Goal: Information Seeking & Learning: Compare options

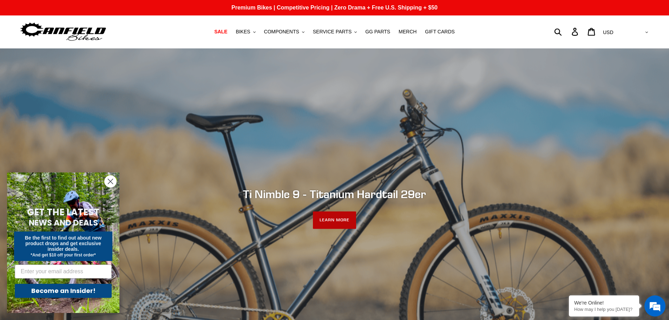
click at [339, 218] on link "LEARN MORE" at bounding box center [334, 221] width 43 height 18
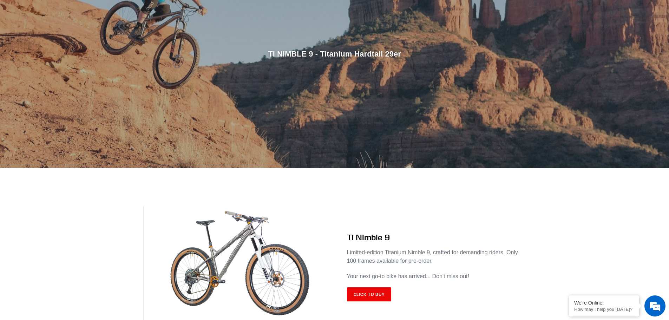
scroll to position [281, 0]
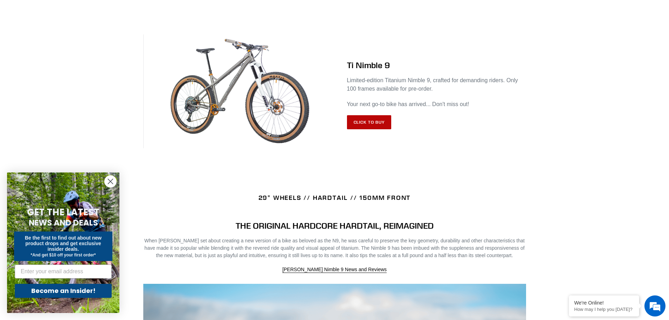
click at [366, 122] on link "Click to Buy" at bounding box center [369, 122] width 45 height 14
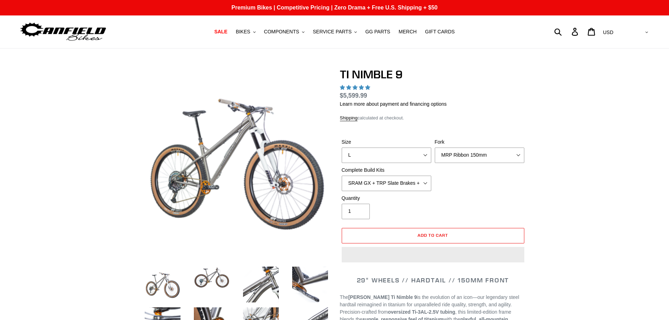
select select "highest-rating"
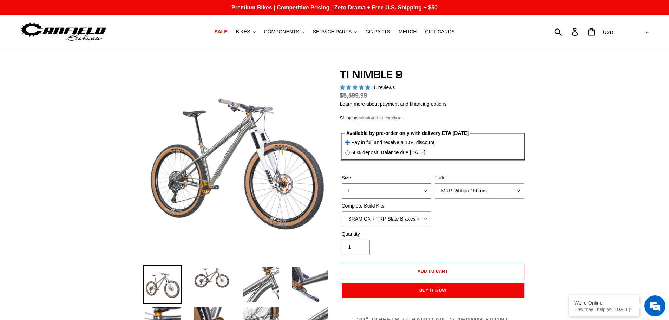
click at [424, 193] on select "S M L XL / XXL (Specify at checkout)" at bounding box center [387, 190] width 90 height 15
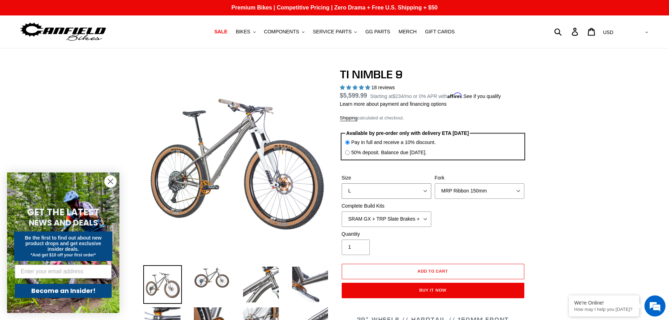
select select "XL / XXL (Specify at checkout)"
click at [342, 183] on select "S M L XL / XXL (Specify at checkout)" at bounding box center [387, 190] width 90 height 15
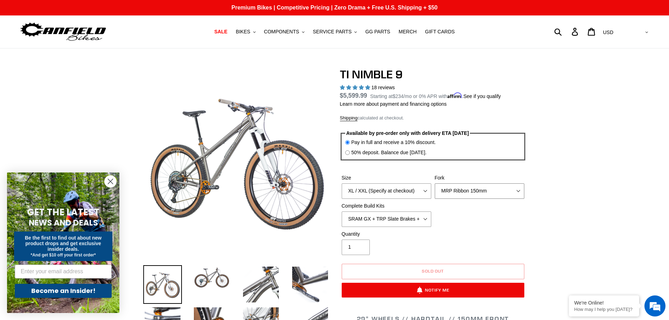
click at [515, 190] on select "MRP Ribbon 150mm RockShox Lyrik 150mm Fox Factory 36 150mm Cane Creek Helm 150m…" at bounding box center [480, 190] width 90 height 15
select select "Fork - None"
click at [435, 183] on select "MRP Ribbon 150mm RockShox Lyrik 150mm Fox Factory 36 150mm Cane Creek Helm 150m…" at bounding box center [480, 190] width 90 height 15
click at [427, 220] on select "SRAM GX + TRP Slate Brakes + Rotors + e13 LG-1 Wheels SHIMANO XT + SHIMANO brak…" at bounding box center [387, 219] width 90 height 15
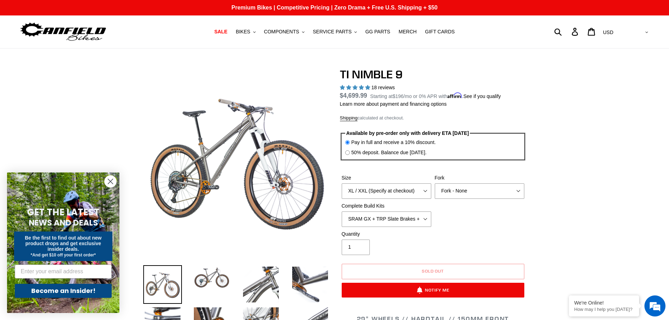
click at [91, 30] on img at bounding box center [63, 32] width 88 height 22
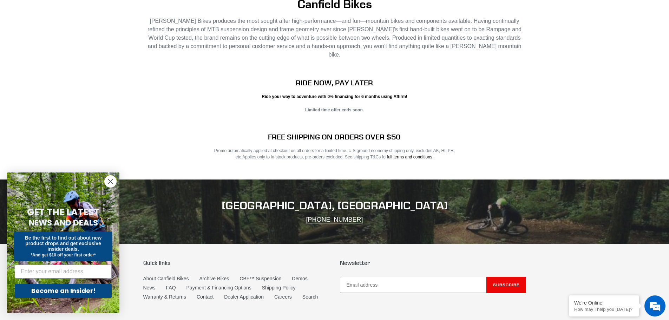
scroll to position [1425, 0]
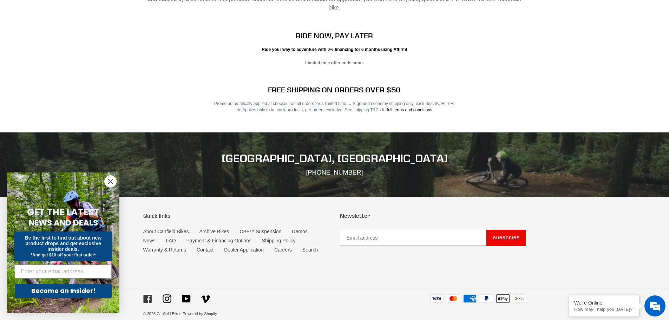
click at [144, 295] on icon at bounding box center [147, 299] width 8 height 8
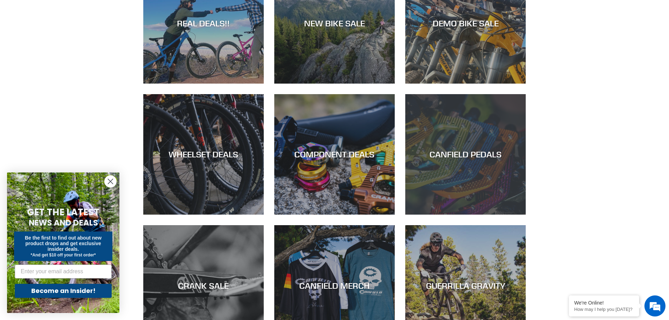
scroll to position [547, 0]
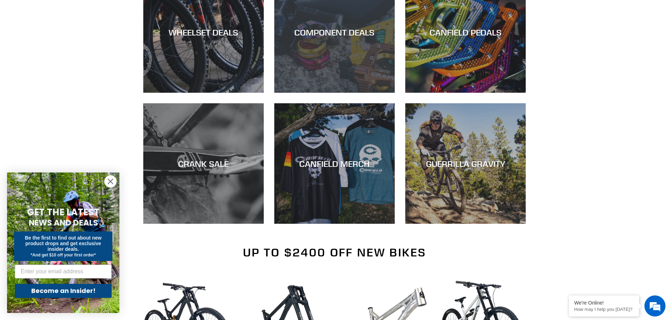
click at [323, 93] on div "COMPONENT DEALS" at bounding box center [334, 93] width 121 height 0
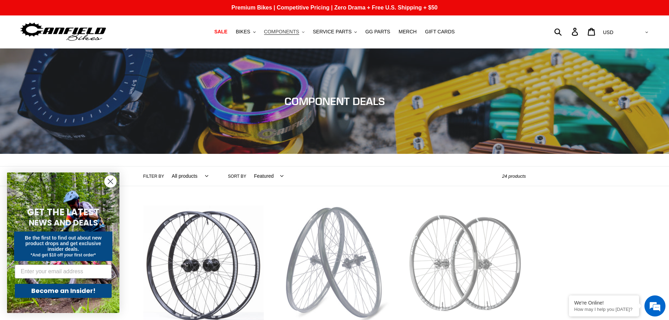
click at [284, 34] on span "COMPONENTS" at bounding box center [281, 32] width 35 height 6
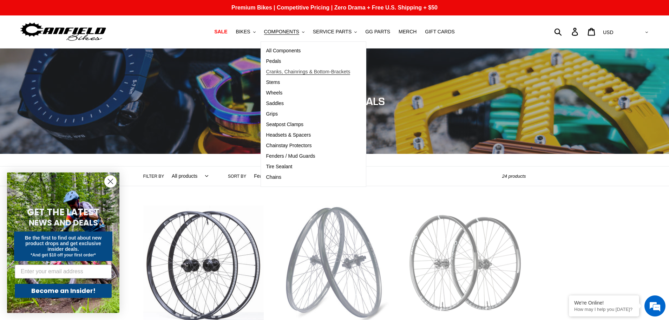
click at [288, 73] on span "Cranks, Chainrings & Bottom-Brackets" at bounding box center [308, 72] width 84 height 6
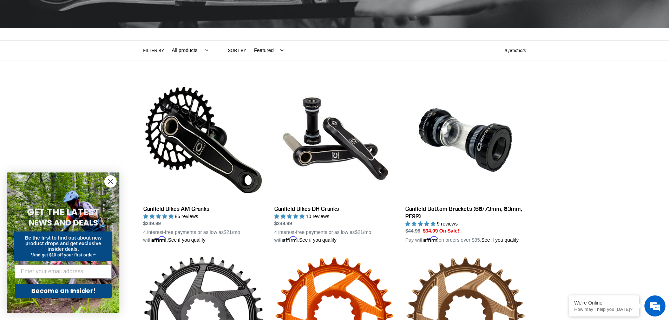
scroll to position [83, 0]
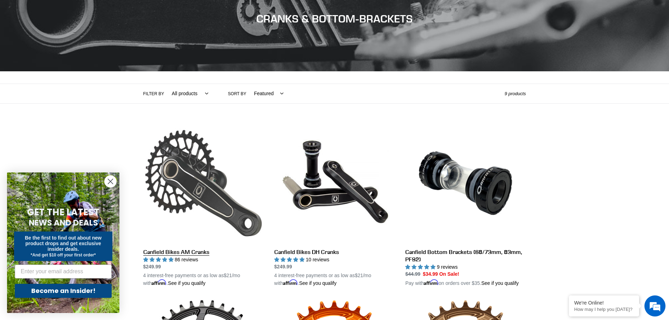
click at [185, 182] on link "Canfield Bikes AM Cranks" at bounding box center [203, 205] width 121 height 164
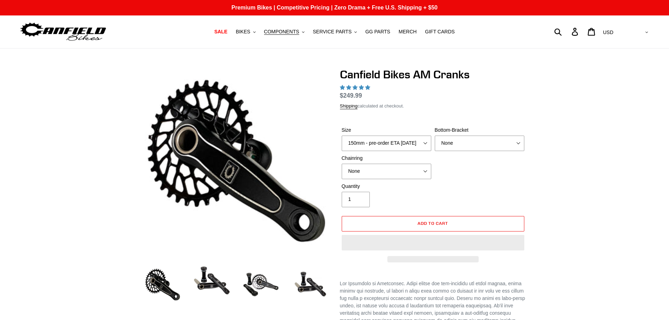
select select "highest-rating"
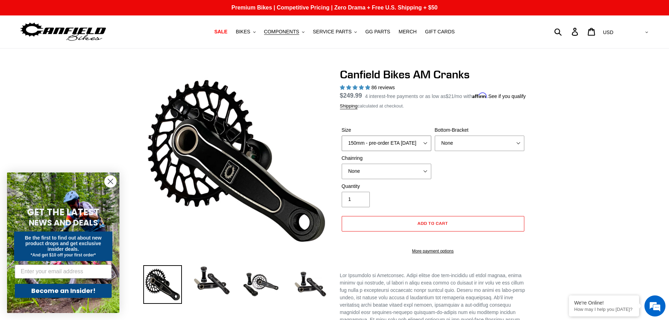
click at [427, 148] on select "150mm - pre-order ETA 9/30/25 155mm - pre-order ETA 9/30/25 160mm - pre-order E…" at bounding box center [387, 143] width 90 height 15
click at [426, 151] on select "150mm - pre-order ETA 9/30/25 155mm - pre-order ETA 9/30/25 160mm - pre-order E…" at bounding box center [387, 143] width 90 height 15
click at [462, 191] on div "Quantity 1" at bounding box center [433, 197] width 186 height 28
click at [250, 32] on span "BIKES" at bounding box center [243, 32] width 14 height 6
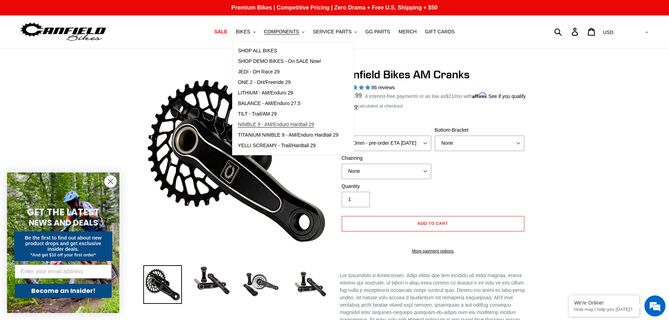
click at [260, 122] on span "NIMBLE 9 - AM/Enduro Hardtail 29" at bounding box center [276, 125] width 76 height 6
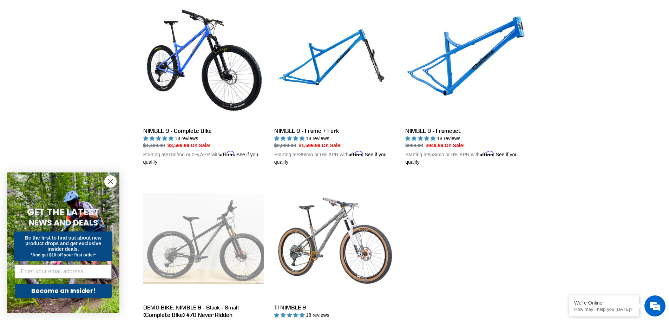
scroll to position [141, 0]
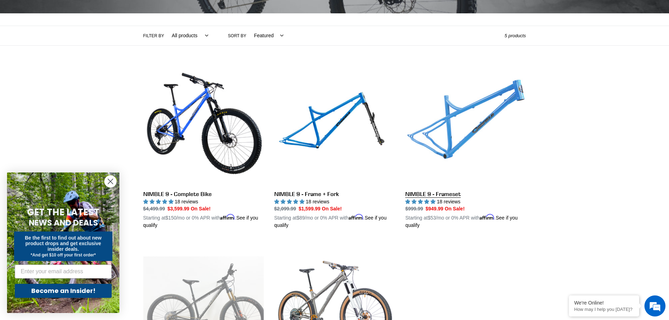
click at [440, 126] on link "NIMBLE 9 - Frameset" at bounding box center [465, 147] width 121 height 164
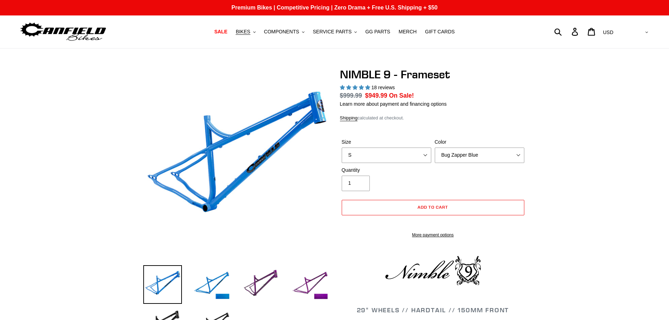
select select "highest-rating"
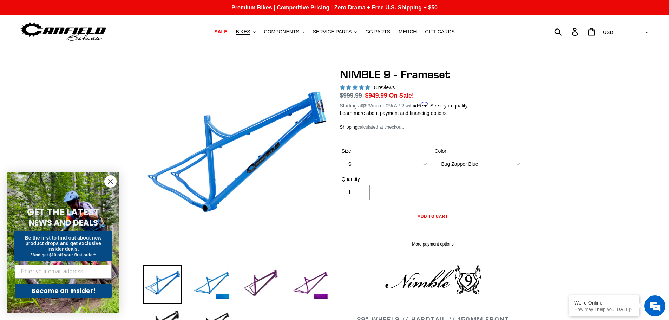
click at [427, 164] on select "S M L XL" at bounding box center [387, 164] width 90 height 15
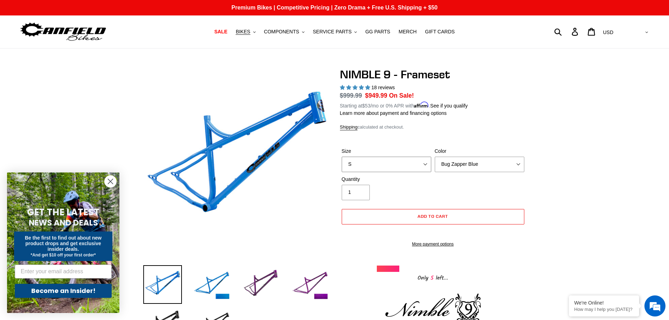
select select "XL"
click at [342, 157] on select "S M L XL" at bounding box center [387, 164] width 90 height 15
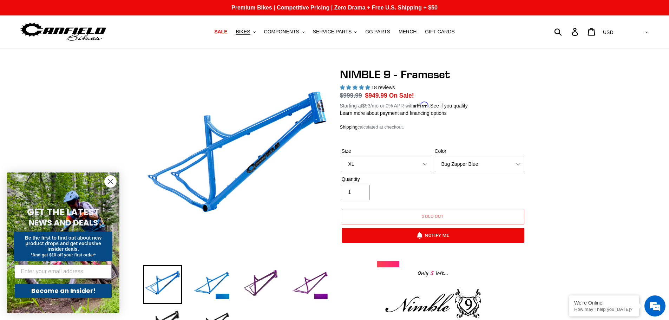
click at [520, 166] on select "Bug Zapper Blue Purple Haze -Sold Out Galaxy Black" at bounding box center [480, 164] width 90 height 15
select select "Galaxy Black"
click at [435, 157] on select "Bug Zapper Blue Purple Haze -Sold Out Galaxy Black" at bounding box center [480, 164] width 90 height 15
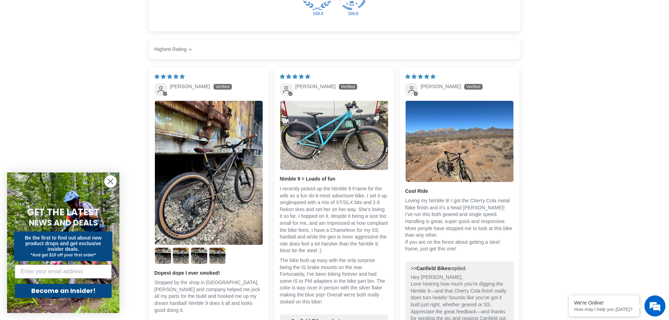
scroll to position [1054, 0]
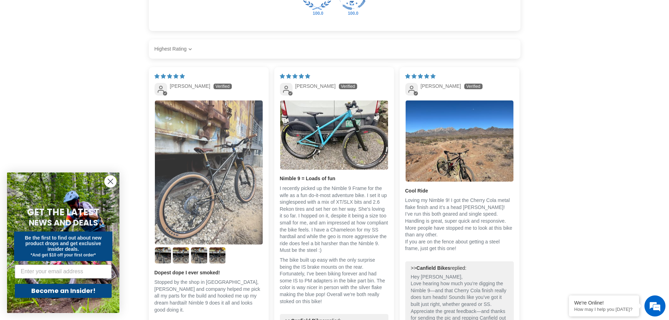
click at [203, 189] on img "Link to user picture 1" at bounding box center [209, 172] width 108 height 144
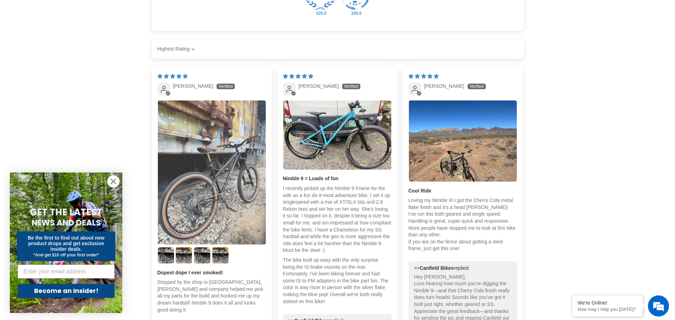
scroll to position [0, 0]
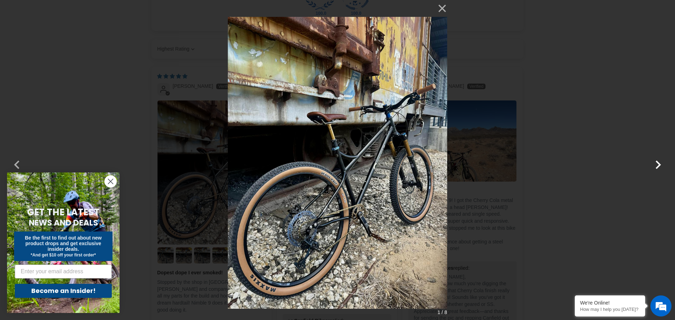
click at [658, 165] on button "button" at bounding box center [657, 160] width 17 height 17
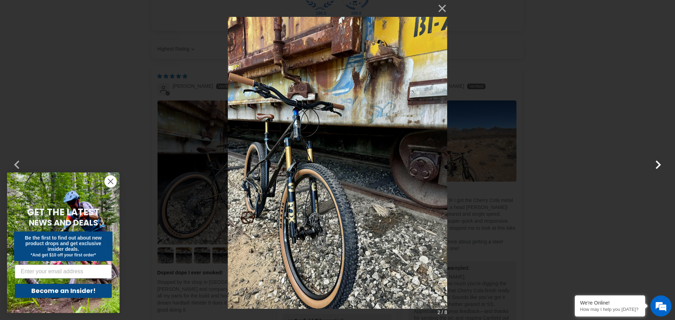
click at [658, 165] on button "button" at bounding box center [657, 160] width 17 height 17
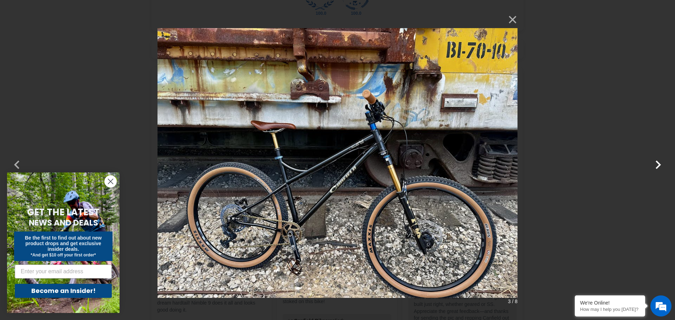
click at [658, 165] on button "button" at bounding box center [657, 160] width 17 height 17
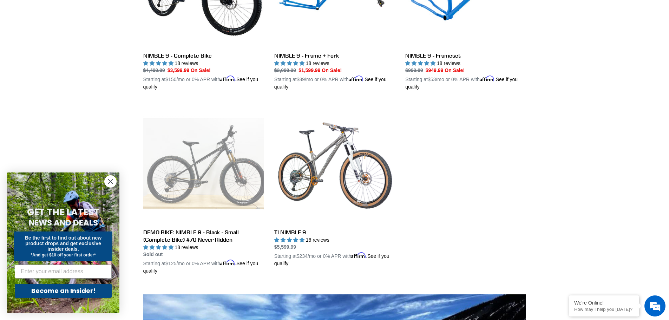
scroll to position [191, 0]
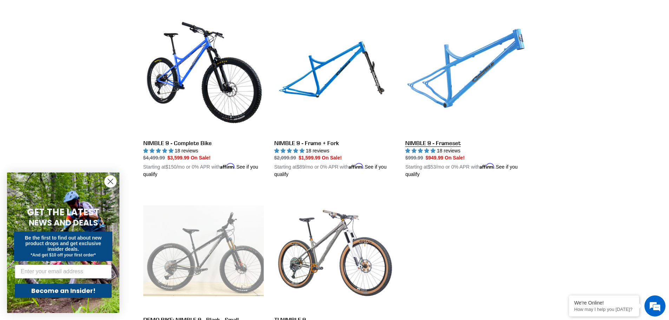
click at [452, 93] on link "NIMBLE 9 - Frameset" at bounding box center [465, 96] width 121 height 164
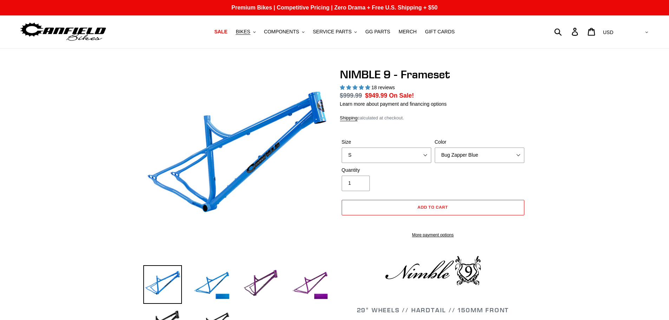
select select "highest-rating"
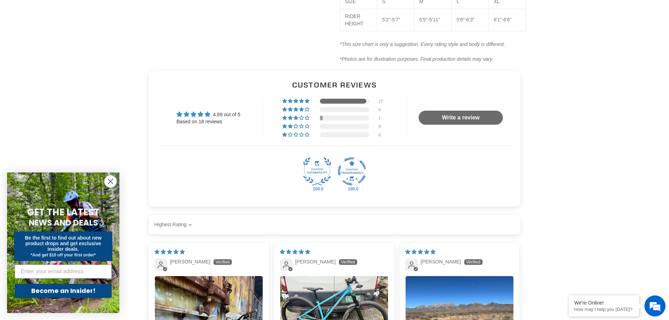
scroll to position [1054, 0]
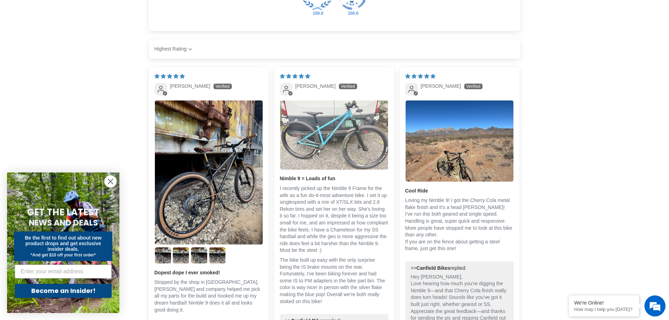
click at [337, 139] on img "Link to user picture 1" at bounding box center [334, 134] width 108 height 69
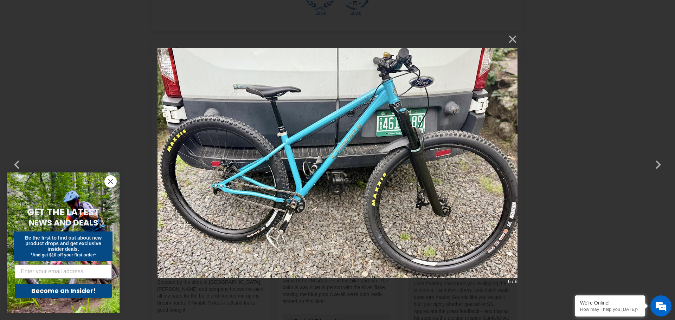
scroll to position [0, 0]
click at [515, 39] on button "×" at bounding box center [508, 39] width 17 height 17
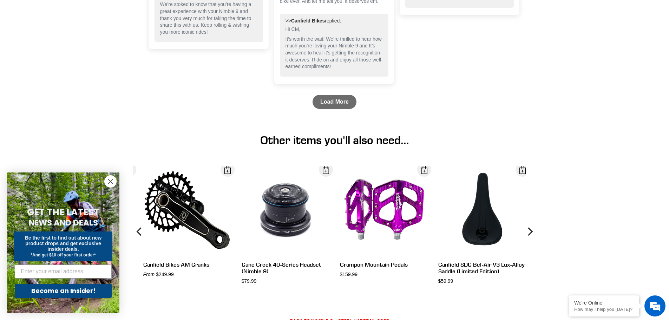
scroll to position [1757, 0]
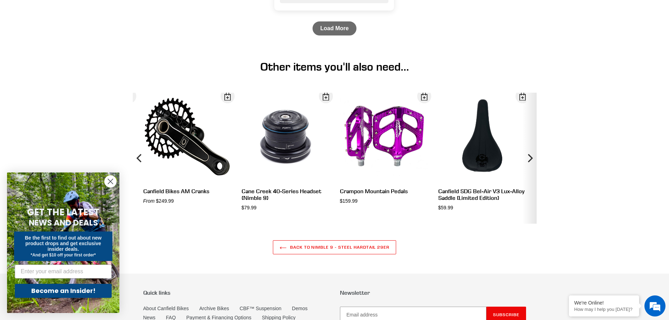
click at [530, 162] on icon "Next" at bounding box center [530, 158] width 5 height 8
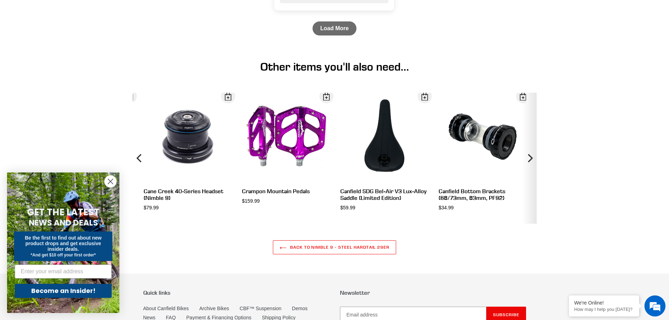
click at [531, 168] on icon "Next" at bounding box center [530, 158] width 8 height 78
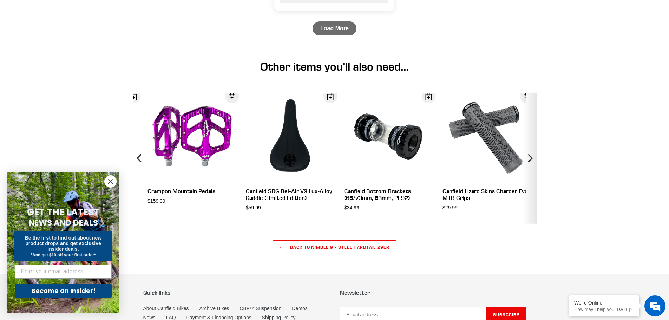
click at [531, 168] on icon "Next" at bounding box center [530, 158] width 8 height 78
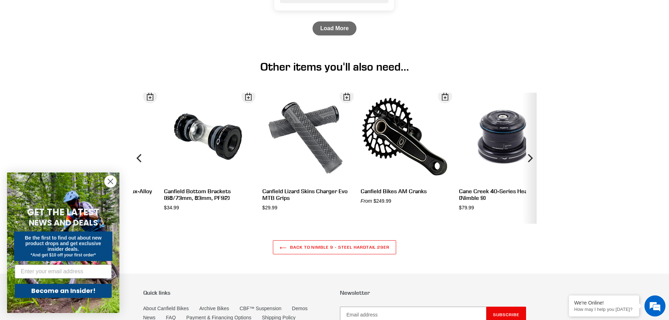
click at [531, 168] on icon "Next" at bounding box center [530, 158] width 8 height 78
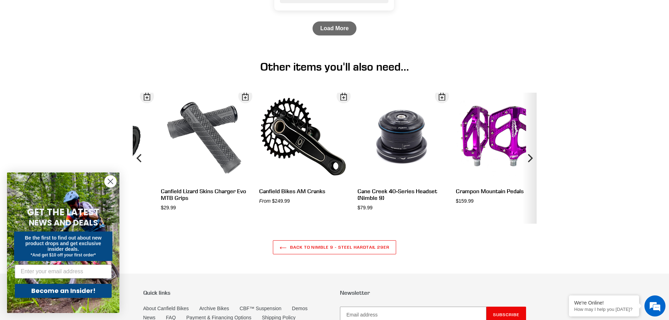
click at [531, 168] on icon "Next" at bounding box center [530, 158] width 8 height 78
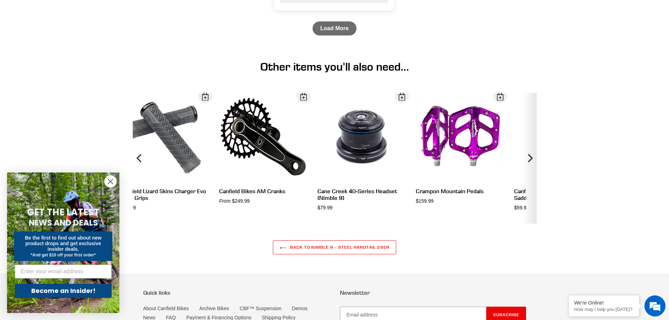
click at [531, 168] on icon "Next" at bounding box center [530, 158] width 8 height 78
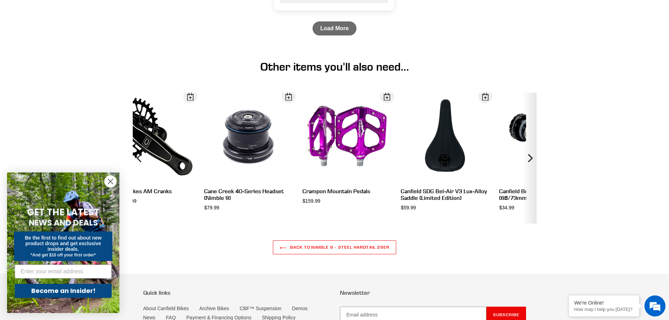
click at [531, 168] on icon "Next" at bounding box center [530, 158] width 8 height 78
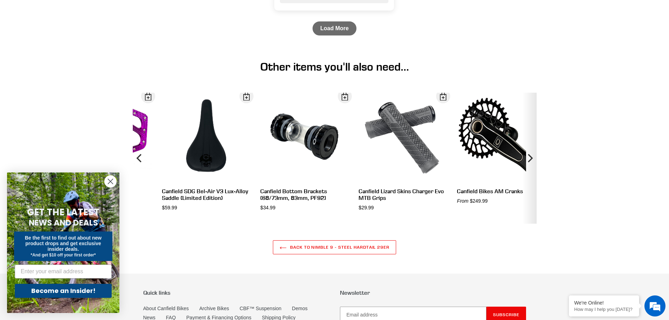
click at [531, 168] on icon "Next" at bounding box center [530, 158] width 8 height 78
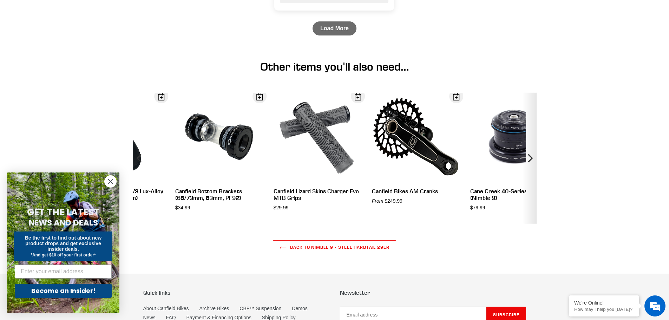
click at [531, 168] on icon "Next" at bounding box center [530, 158] width 8 height 78
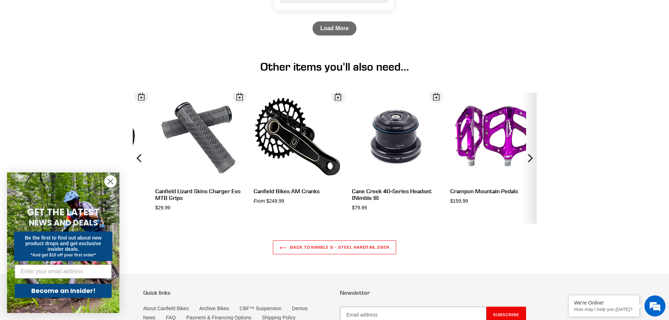
click at [531, 168] on icon "Next" at bounding box center [530, 158] width 8 height 78
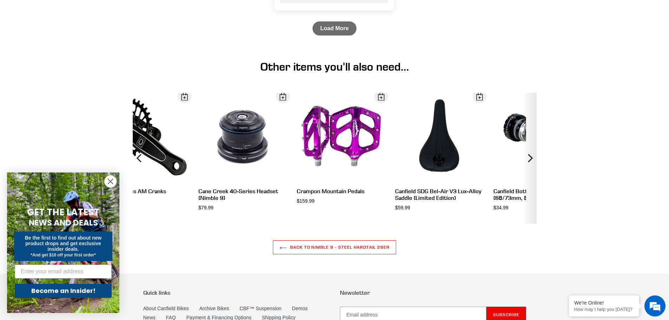
click at [531, 168] on icon "Next" at bounding box center [530, 158] width 8 height 78
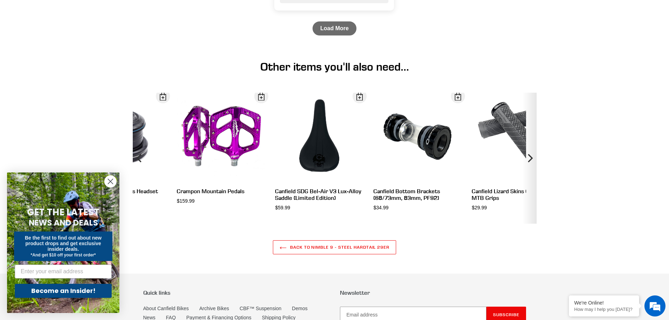
click at [531, 168] on icon "Next" at bounding box center [530, 158] width 8 height 78
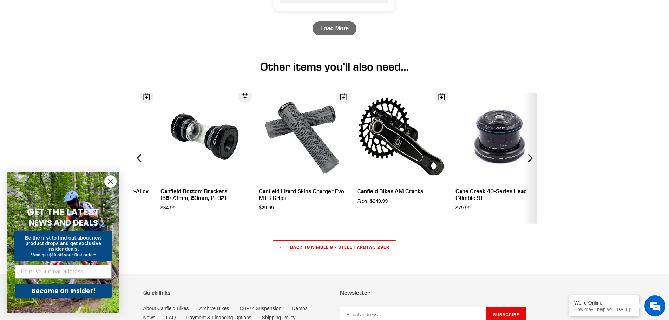
click at [531, 168] on icon "Next" at bounding box center [530, 158] width 8 height 78
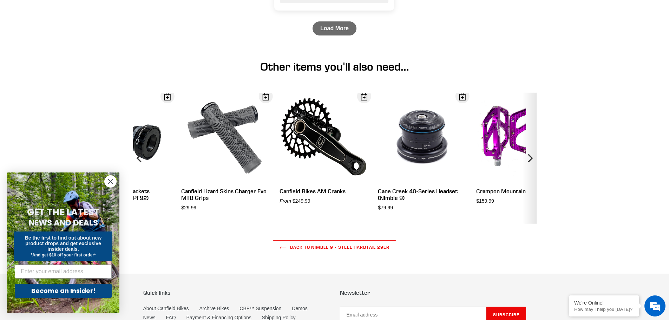
click at [531, 168] on icon "Next" at bounding box center [530, 158] width 8 height 78
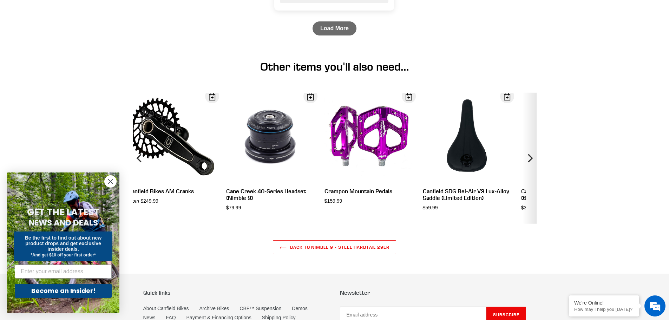
click at [531, 168] on icon "Next" at bounding box center [530, 158] width 8 height 78
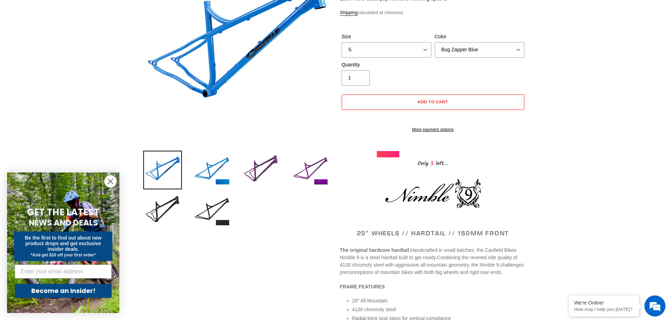
scroll to position [0, 0]
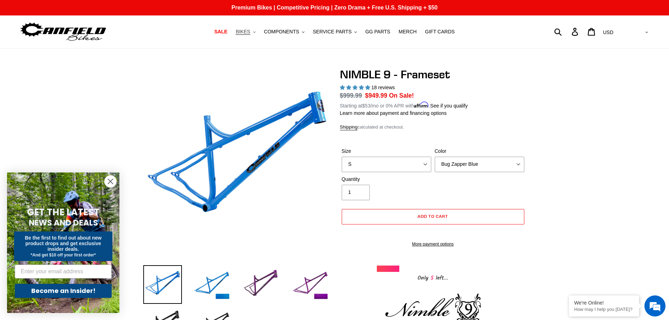
click at [250, 34] on span "BIKES" at bounding box center [243, 32] width 14 height 6
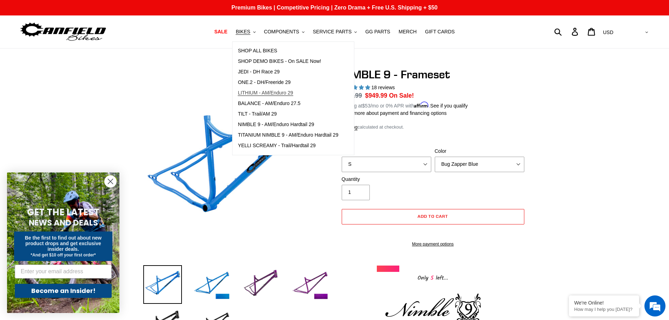
click at [258, 94] on span "LITHIUM - AM/Enduro 29" at bounding box center [265, 93] width 55 height 6
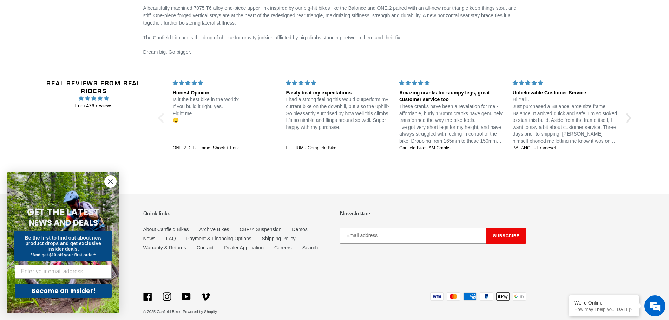
click at [161, 115] on div at bounding box center [163, 118] width 10 height 10
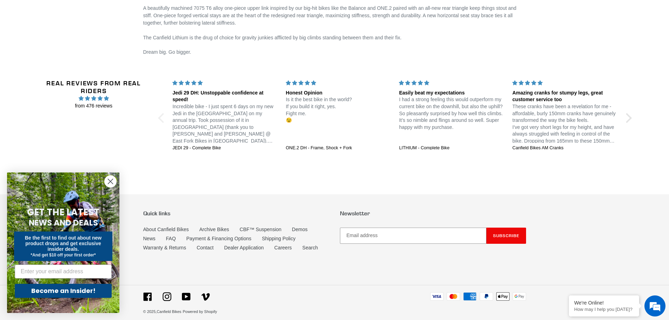
click at [161, 115] on div at bounding box center [163, 118] width 10 height 10
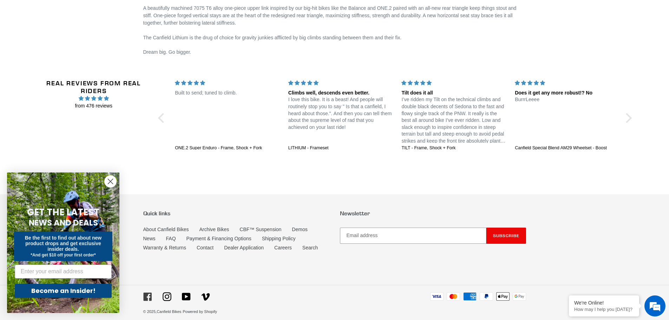
click at [149, 293] on icon at bounding box center [147, 297] width 8 height 8
